Goal: Task Accomplishment & Management: Use online tool/utility

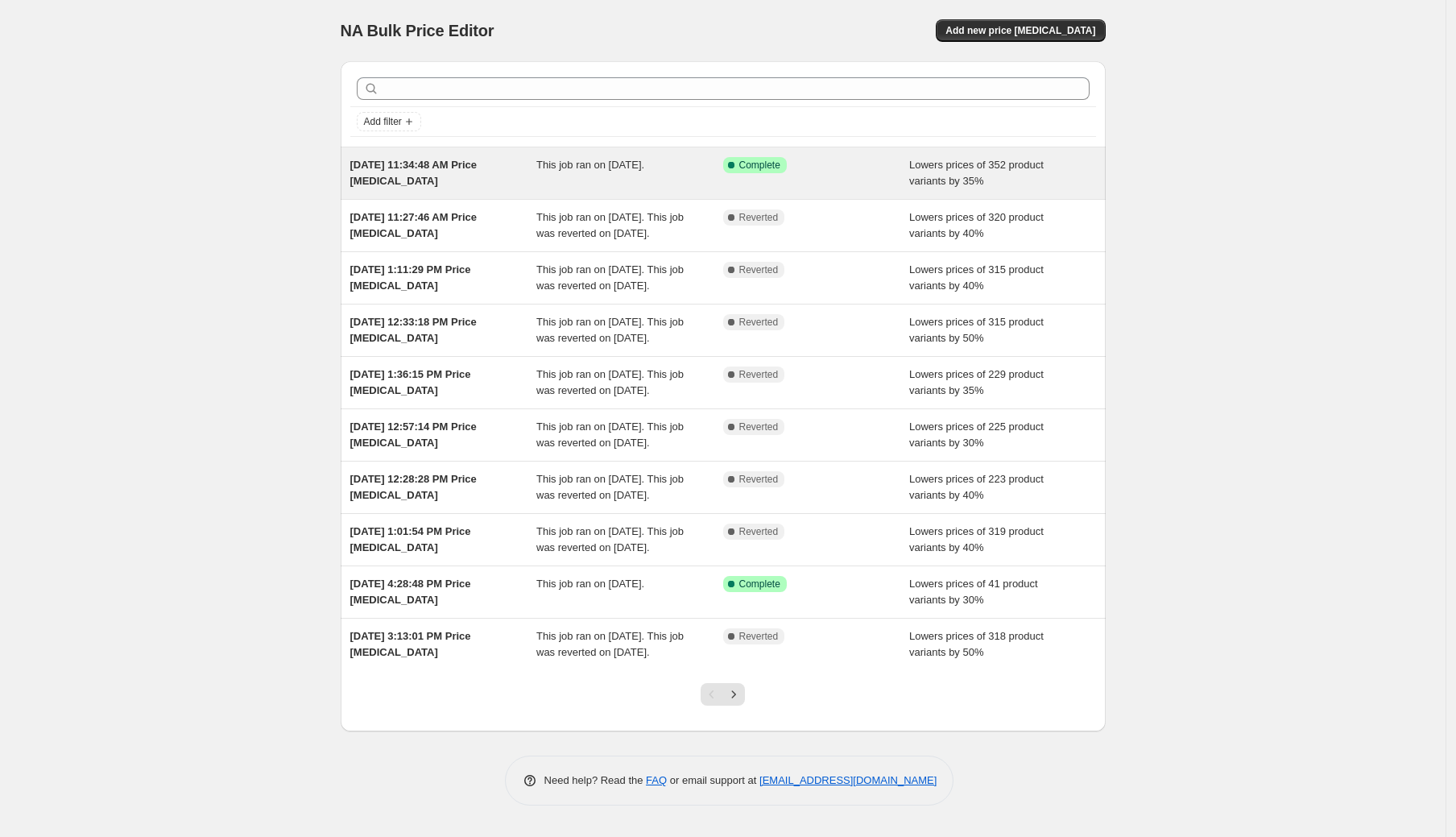
click at [669, 174] on div "This job ran on [DATE]." at bounding box center [629, 173] width 187 height 32
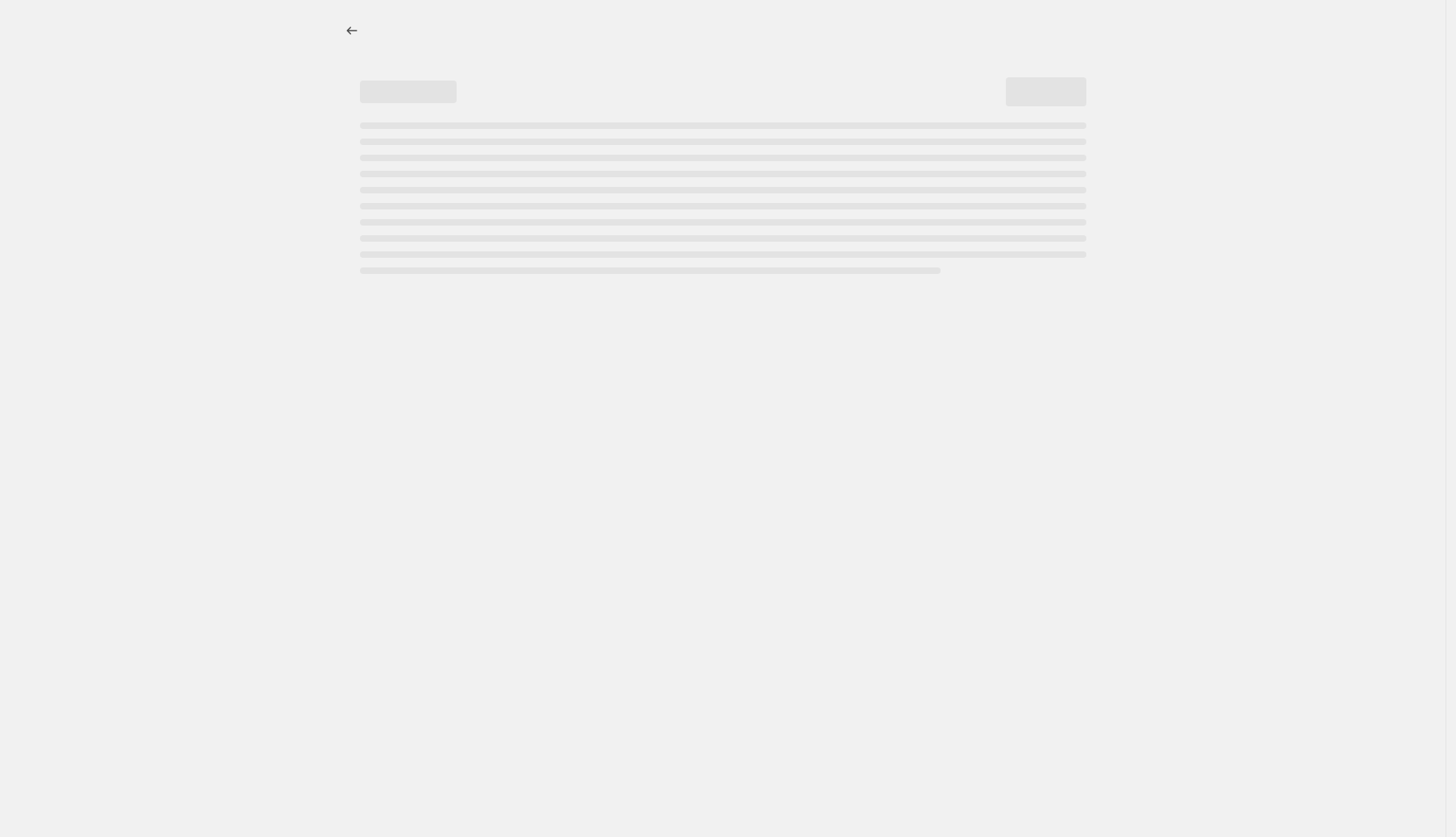
select select "percentage"
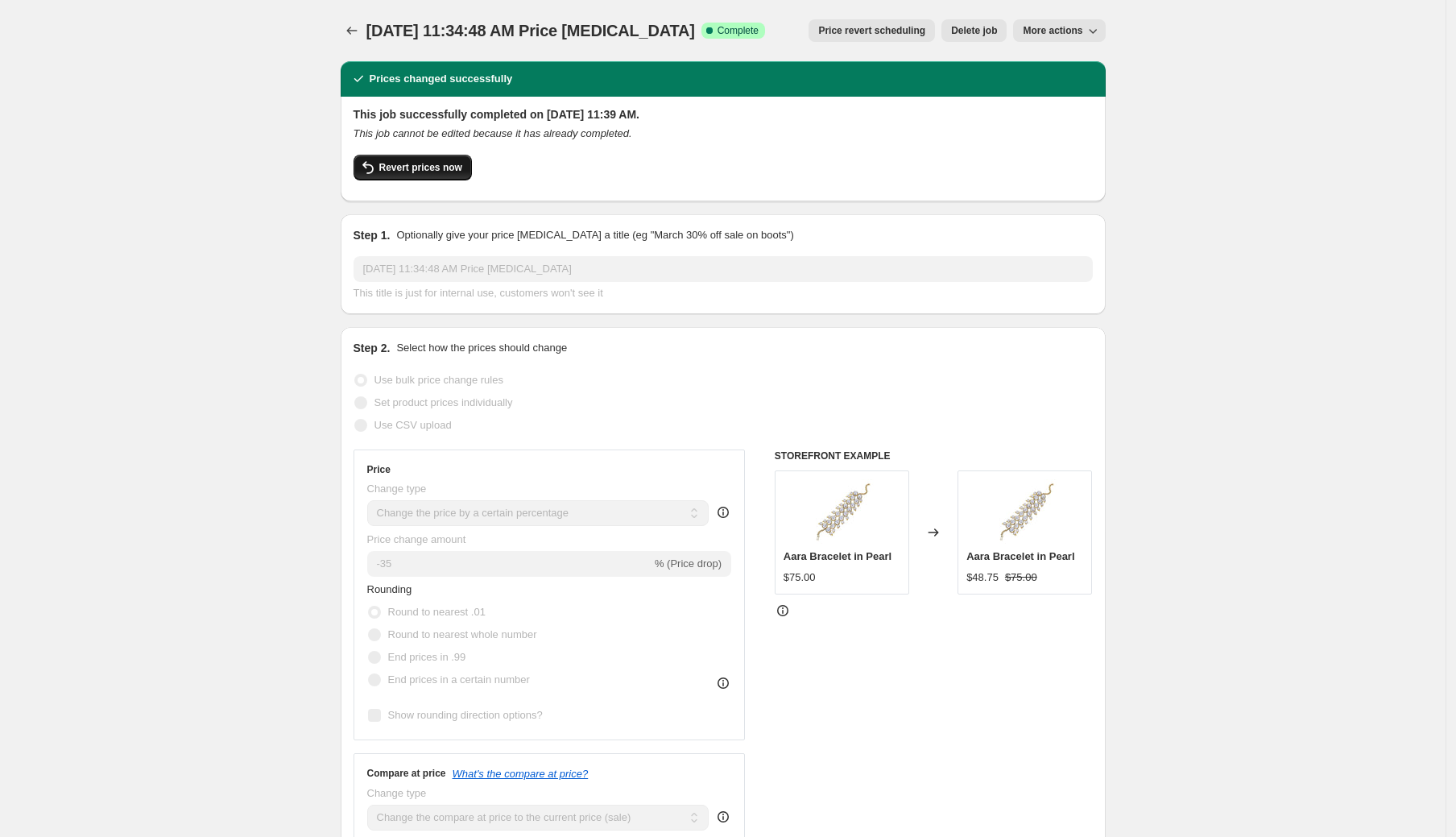
click at [439, 170] on span "Revert prices now" at bounding box center [420, 167] width 83 height 13
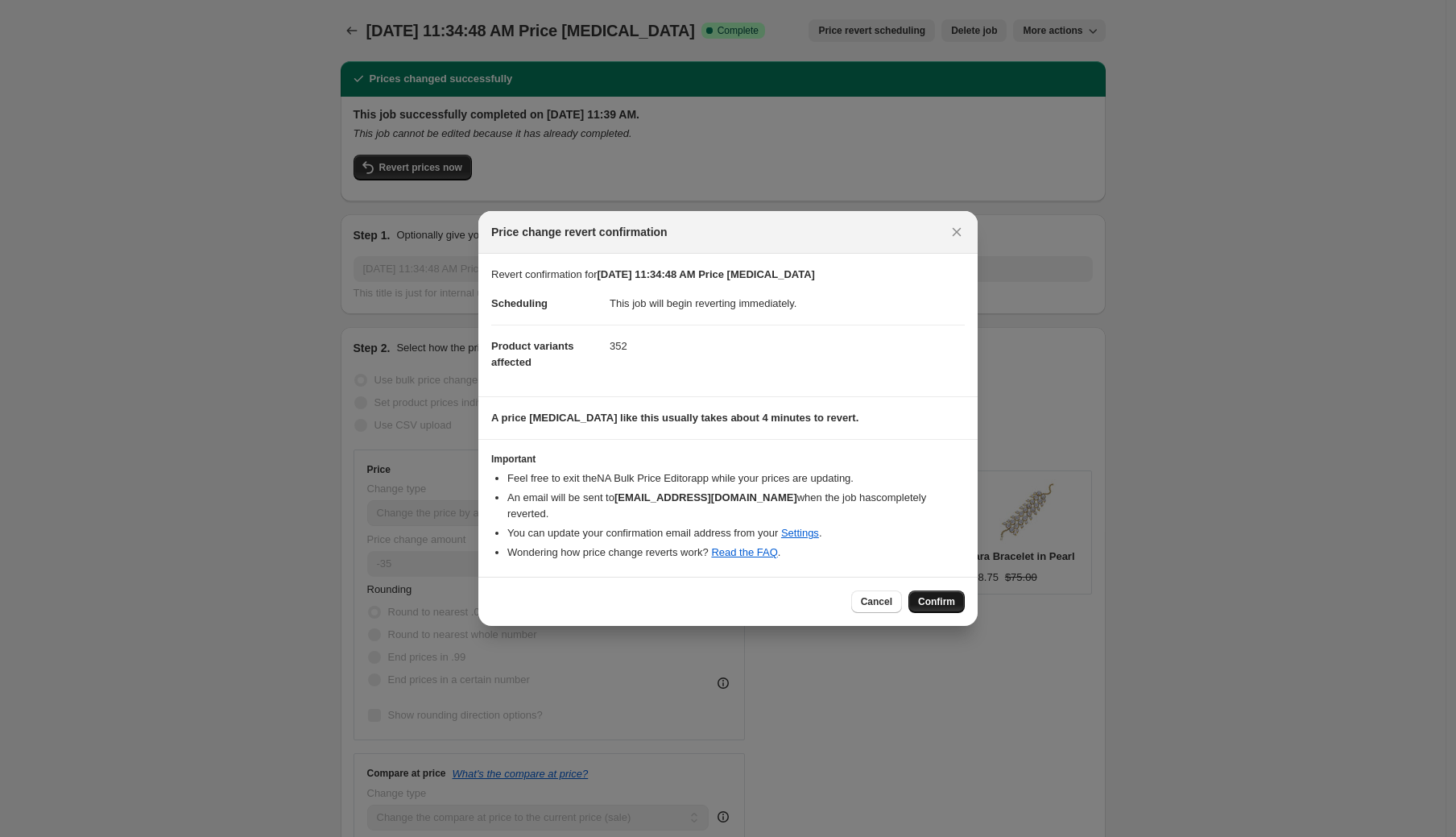
click at [925, 605] on span "Confirm" at bounding box center [936, 602] width 37 height 13
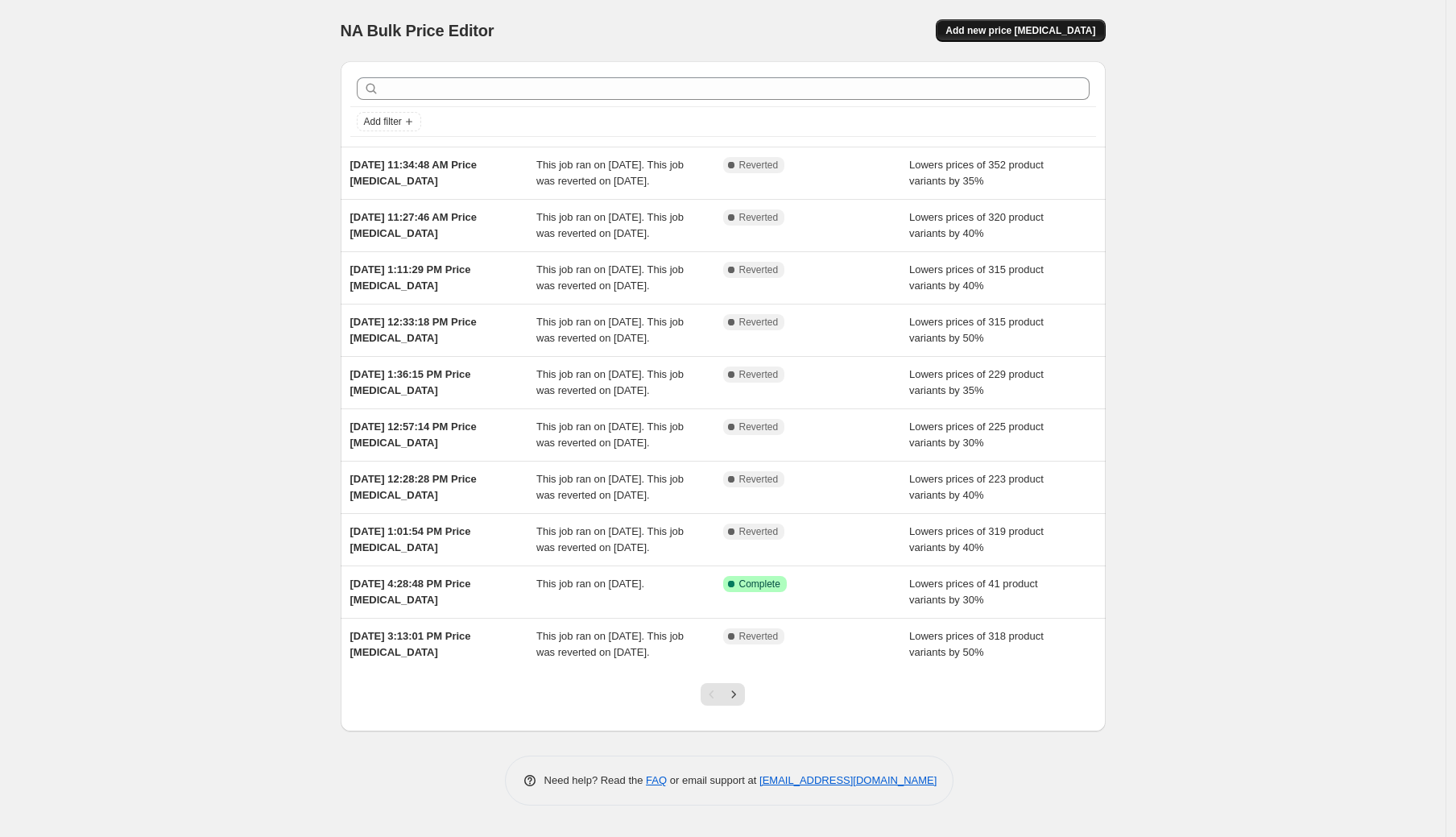
click at [1068, 26] on span "Add new price [MEDICAL_DATA]" at bounding box center [1021, 31] width 150 height 13
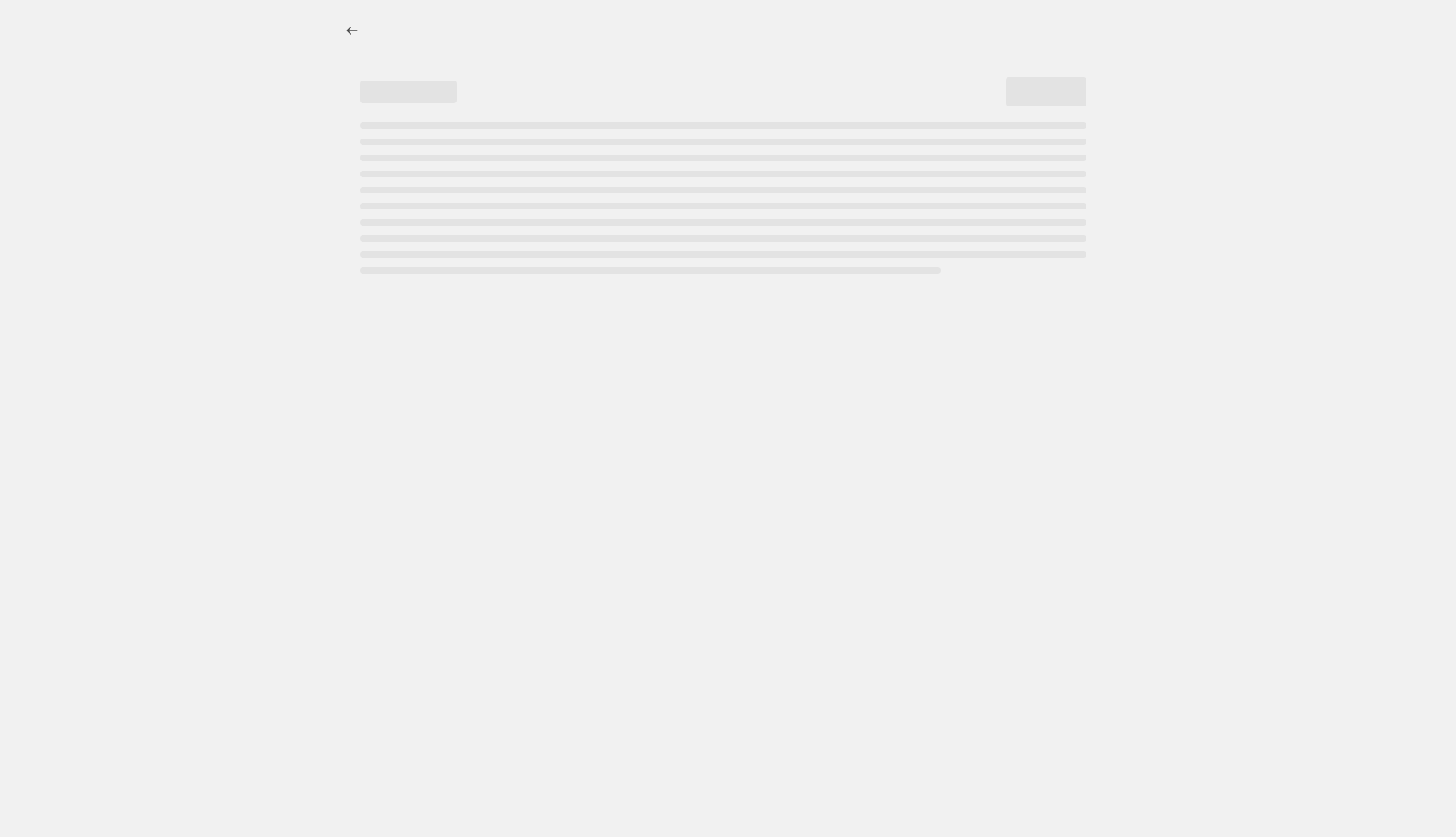
select select "percentage"
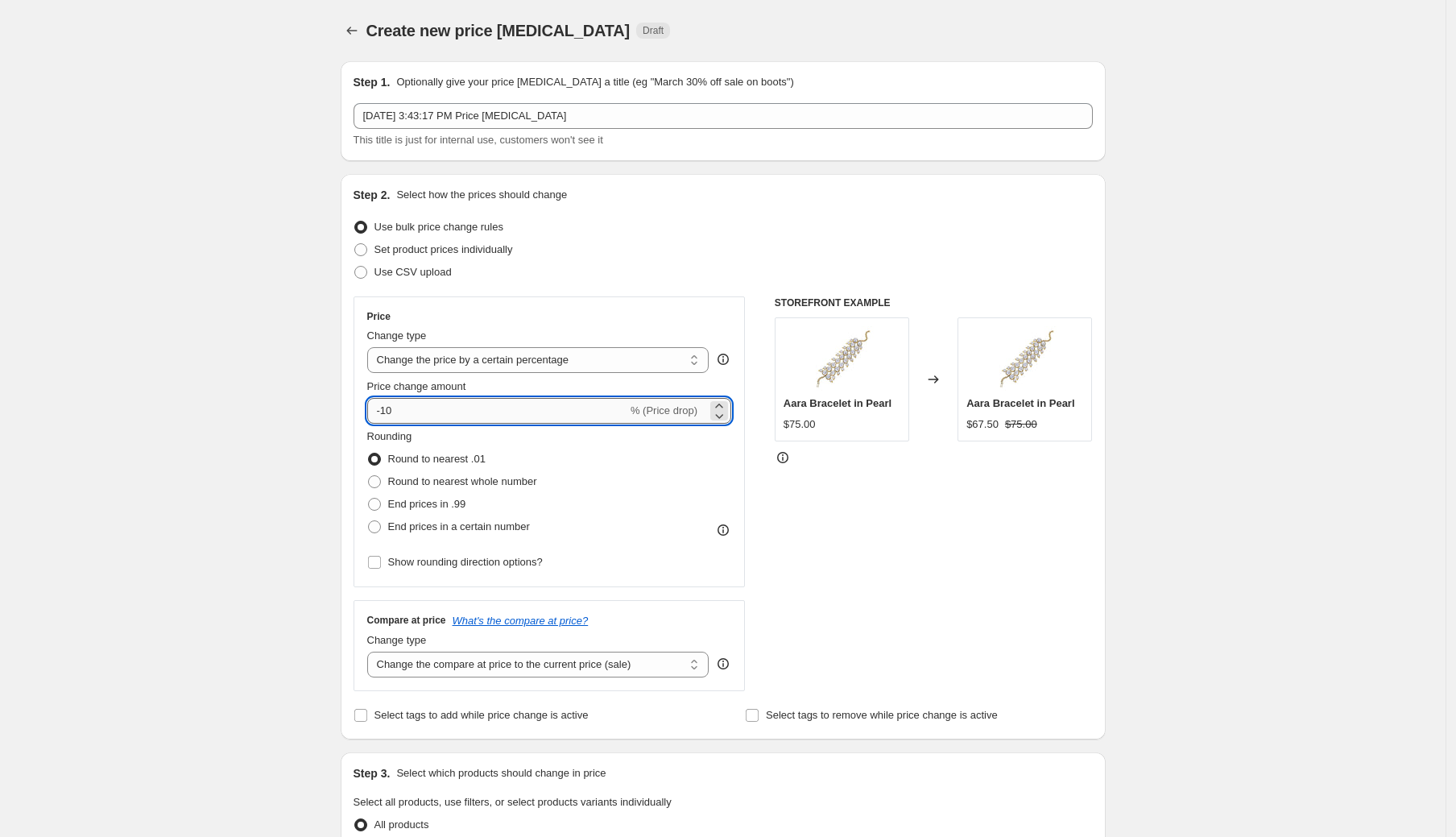
click at [495, 414] on input "-10" at bounding box center [497, 411] width 260 height 26
type input "-1"
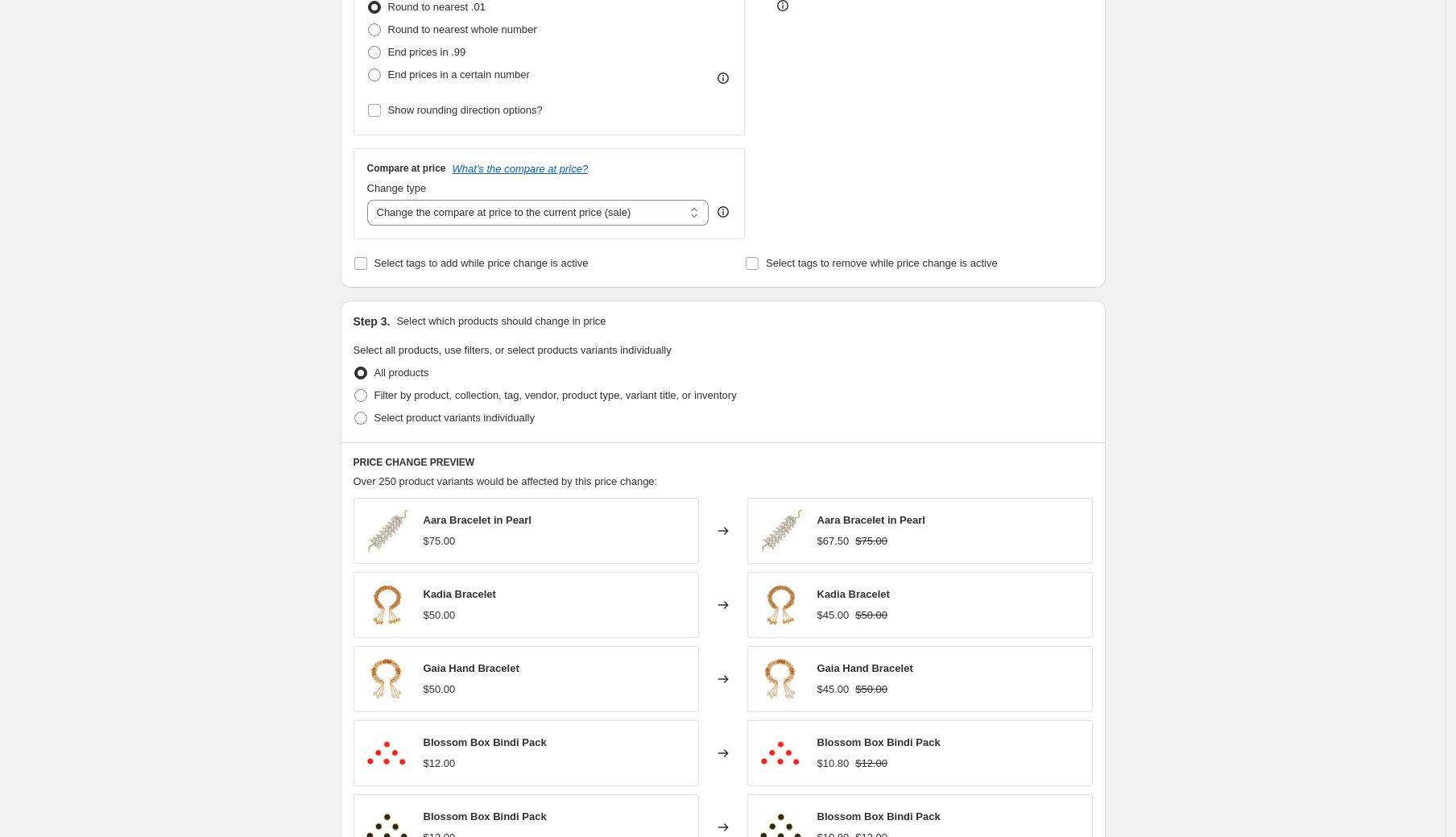
scroll to position [767, 0]
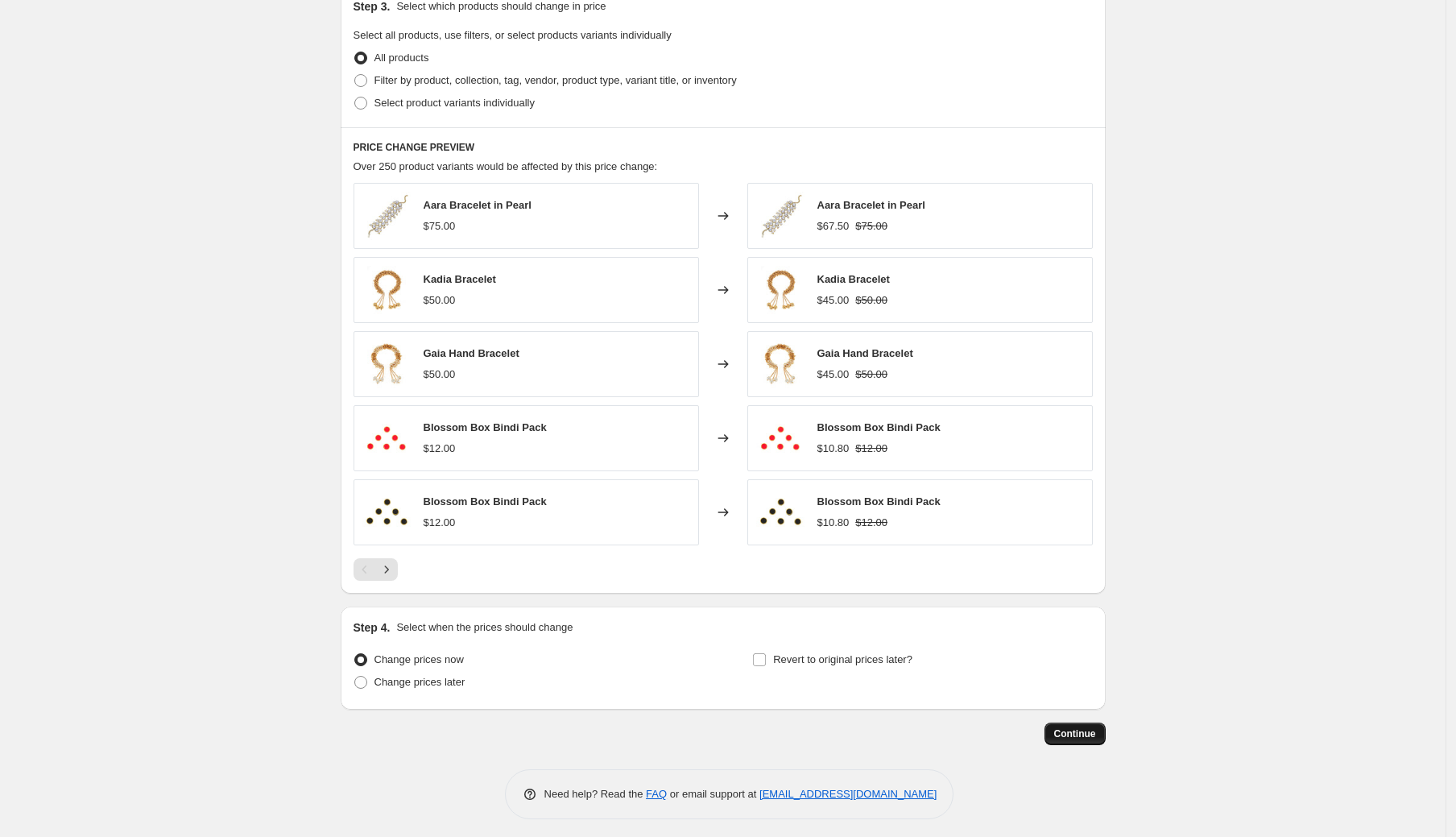
type input "-40"
click at [1073, 731] on span "Continue" at bounding box center [1075, 733] width 42 height 13
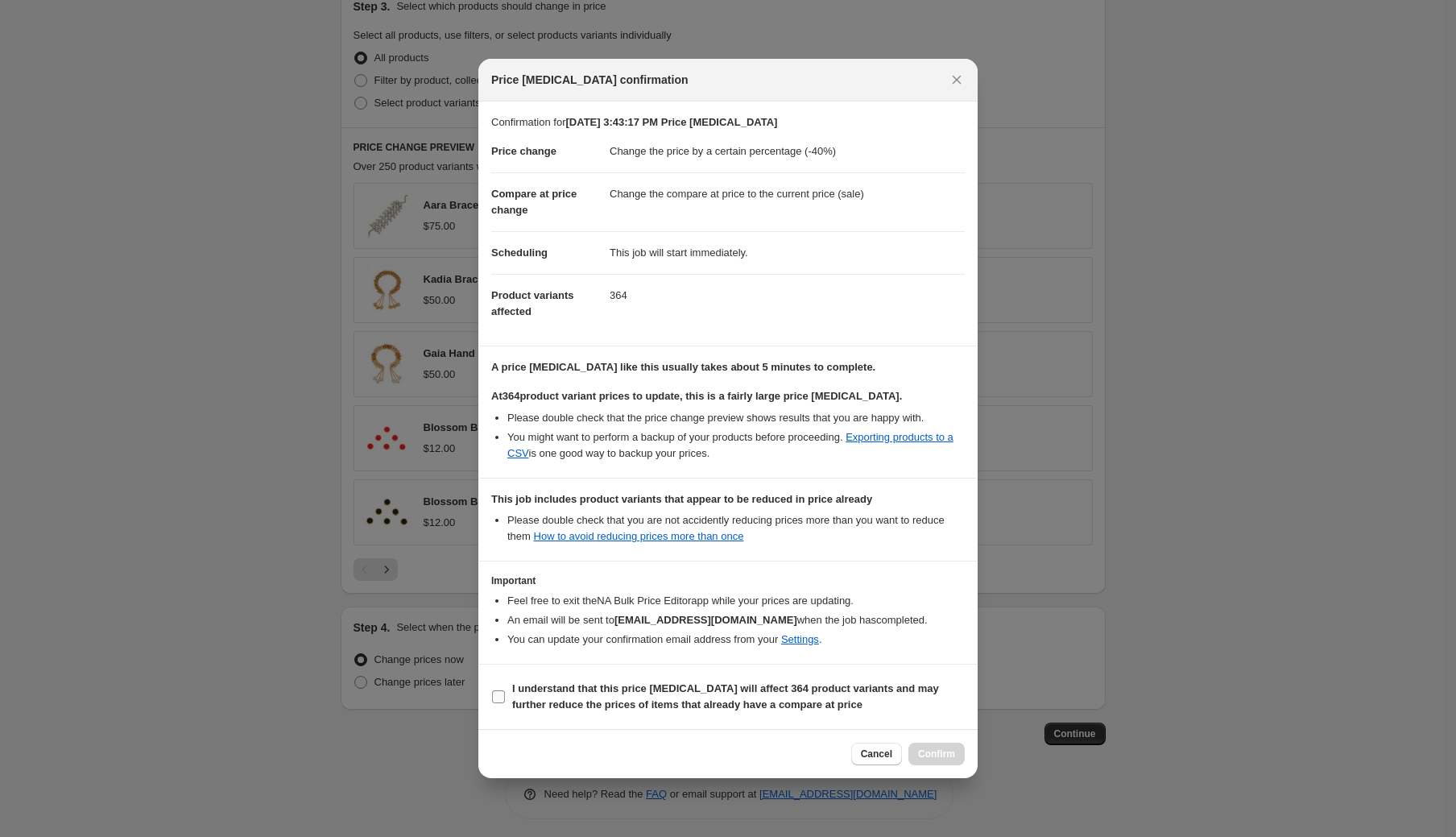
click at [499, 694] on input "I understand that this price change job will affect 364 product variants and ma…" at bounding box center [499, 697] width 13 height 13
checkbox input "true"
click at [936, 753] on span "Confirm" at bounding box center [936, 753] width 37 height 13
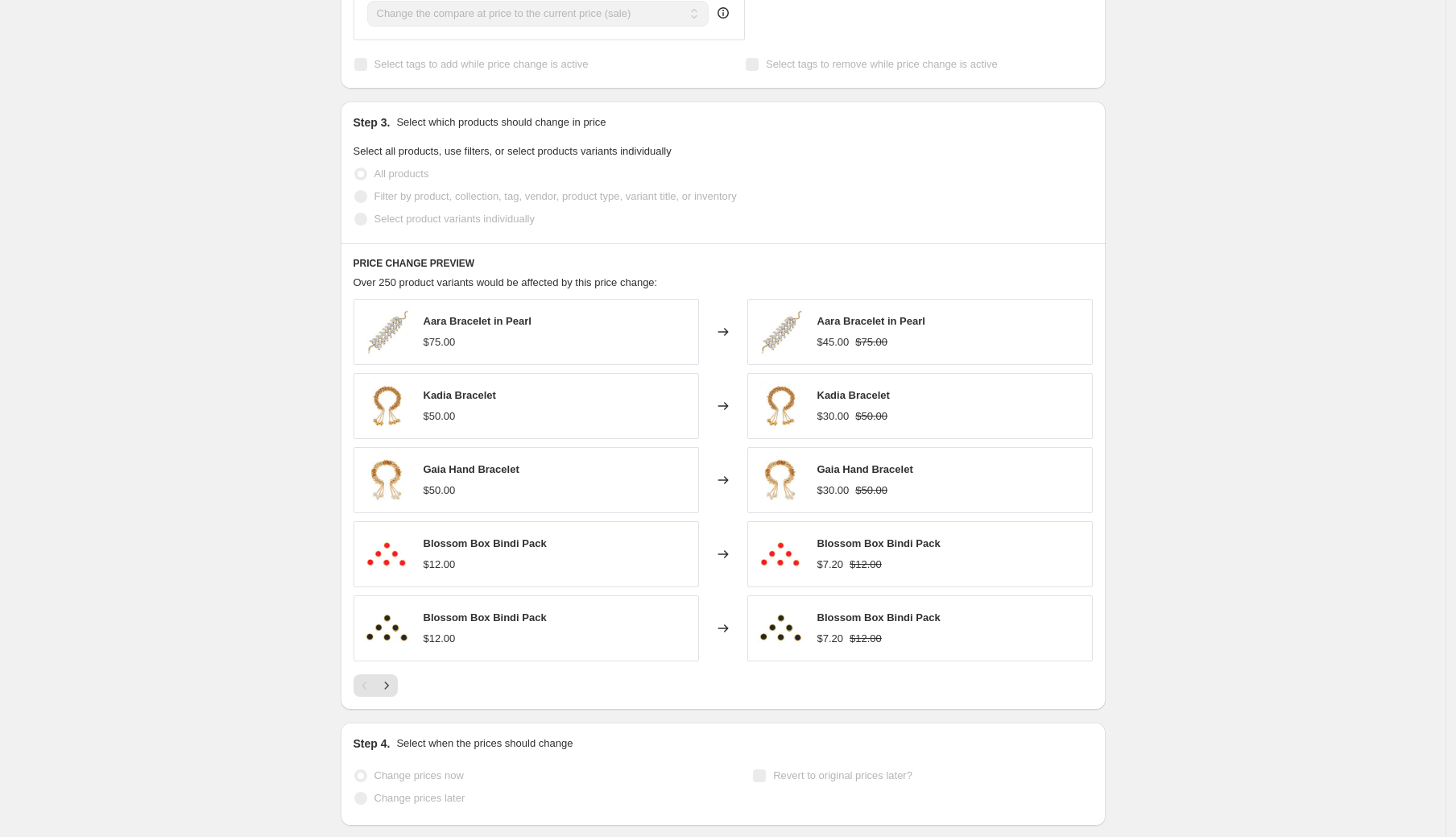
scroll to position [809, 0]
